Goal: Transaction & Acquisition: Purchase product/service

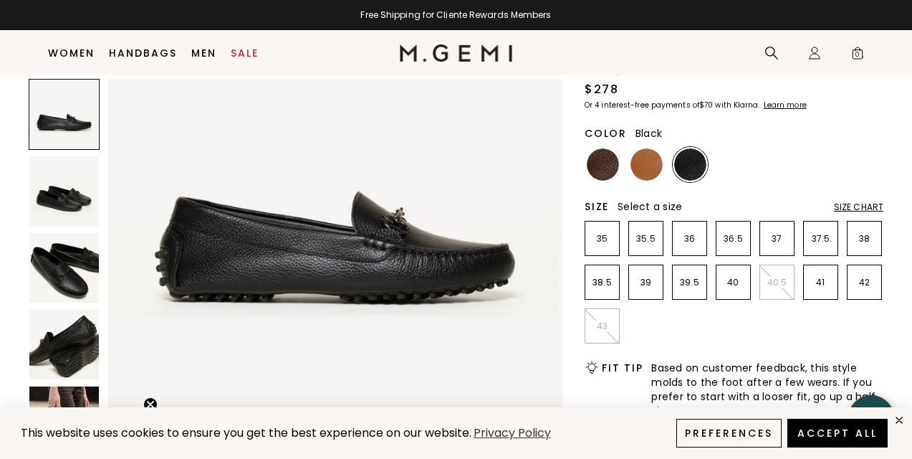
scroll to position [144, 0]
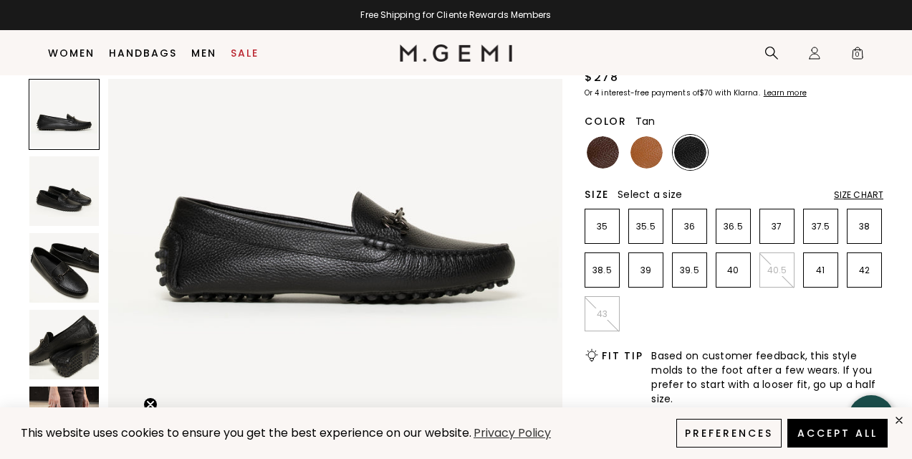
click at [644, 156] on img at bounding box center [647, 152] width 32 height 32
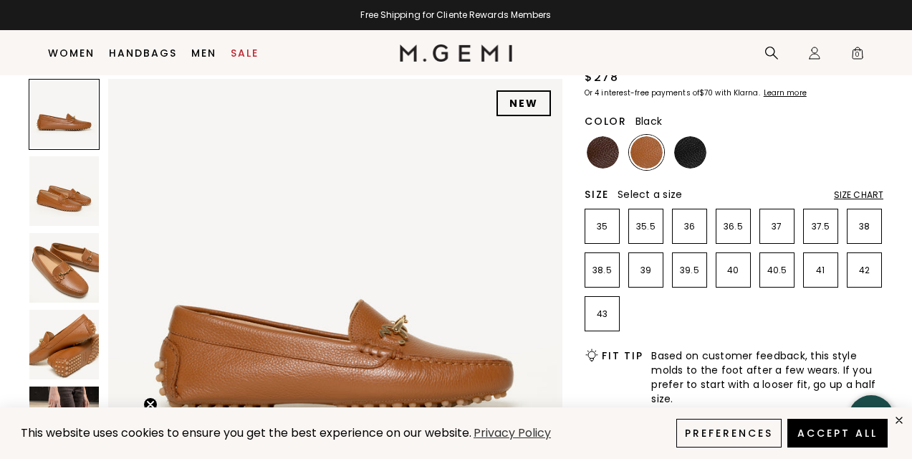
click at [682, 155] on img at bounding box center [690, 152] width 32 height 32
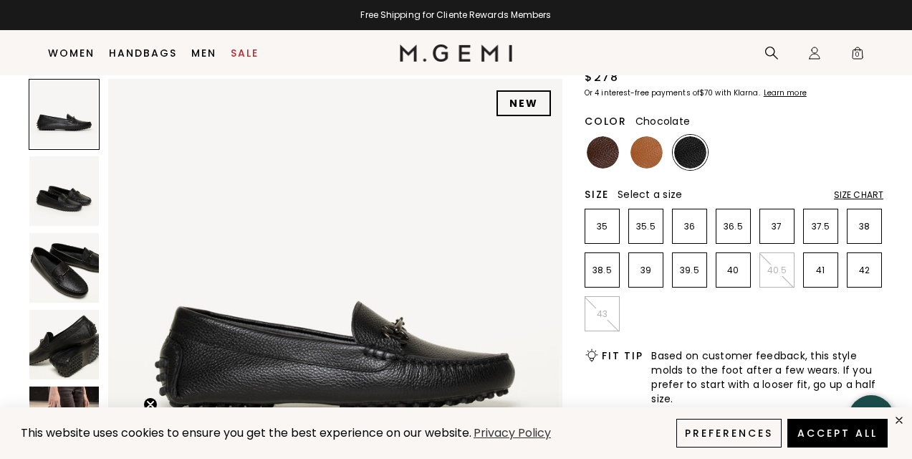
click at [598, 161] on img at bounding box center [603, 152] width 32 height 32
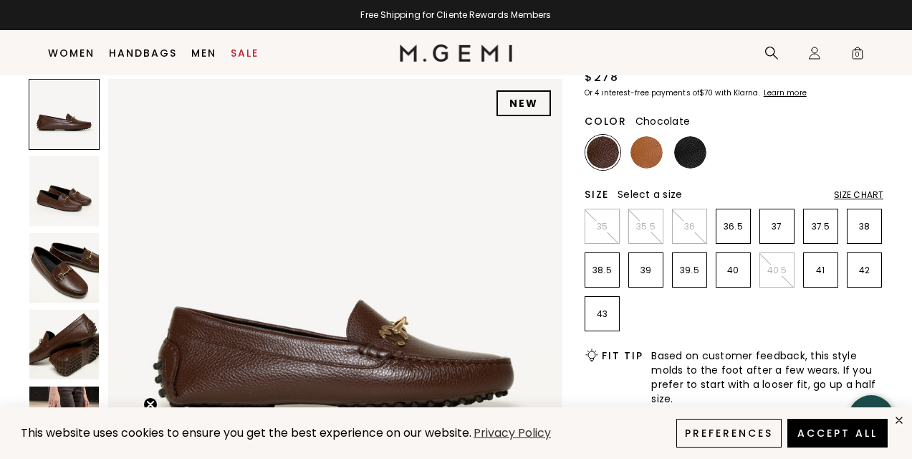
click at [863, 197] on div "Size Chart" at bounding box center [858, 194] width 49 height 11
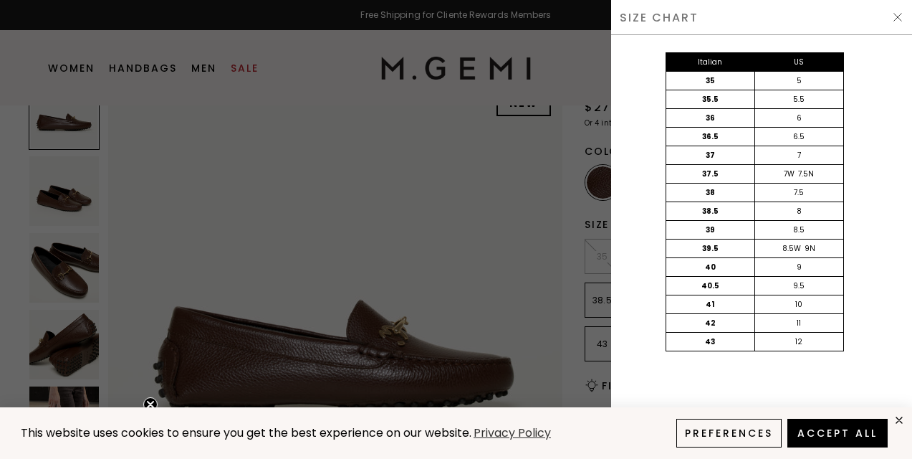
click at [882, 333] on div "Close dialog Don't Forget ENJOY $50 OFF Don’t see something you love? We launch…" at bounding box center [456, 229] width 912 height 459
click at [895, 15] on img at bounding box center [897, 16] width 11 height 11
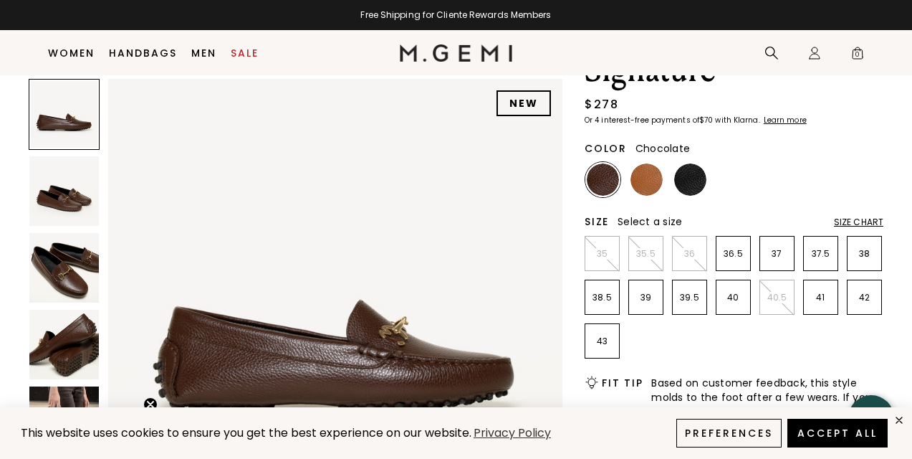
scroll to position [114, 0]
